Goal: Task Accomplishment & Management: Use online tool/utility

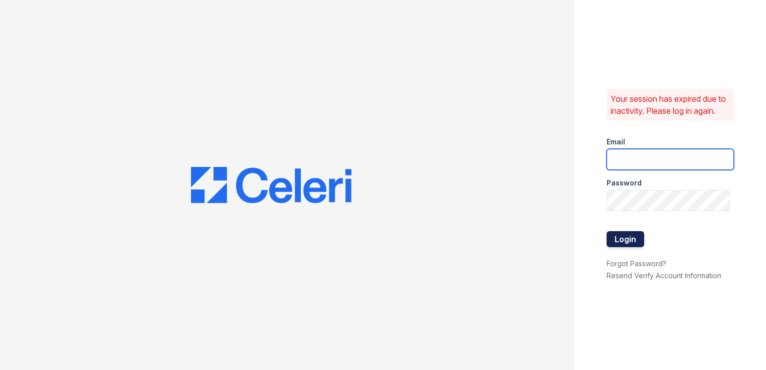
type input "[EMAIL_ADDRESS][DOMAIN_NAME]"
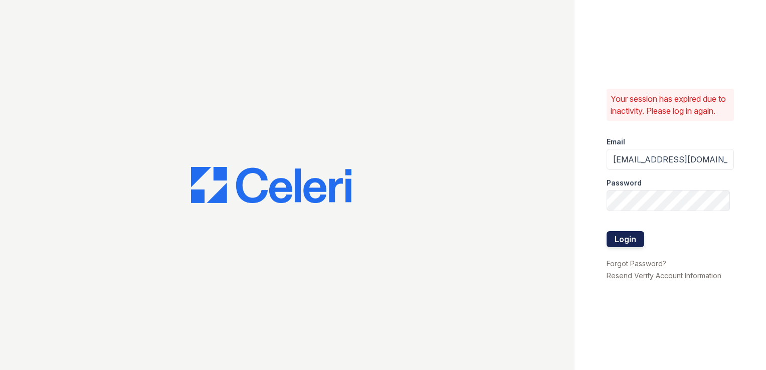
click at [620, 240] on button "Login" at bounding box center [625, 239] width 38 height 16
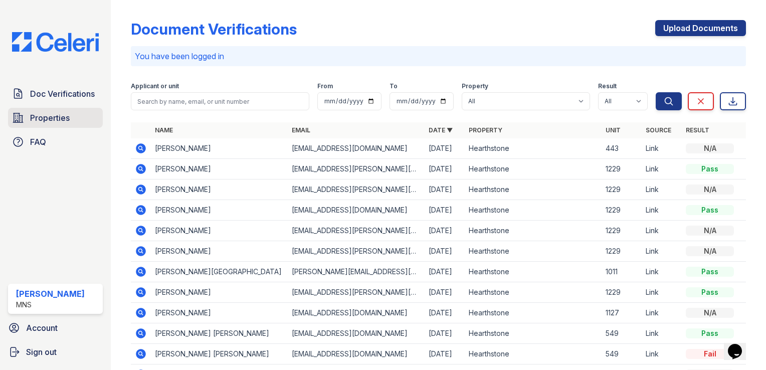
click at [50, 119] on span "Properties" at bounding box center [50, 118] width 40 height 12
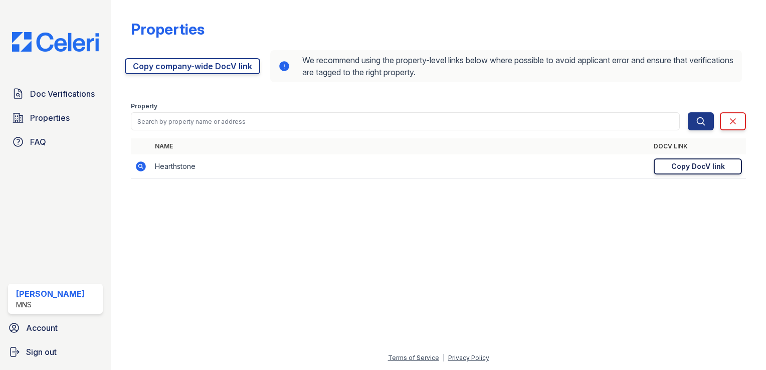
click at [691, 166] on div "Copy DocV link" at bounding box center [698, 166] width 54 height 10
click at [687, 163] on div "Copy DocV link" at bounding box center [698, 166] width 54 height 10
